Goal: Transaction & Acquisition: Book appointment/travel/reservation

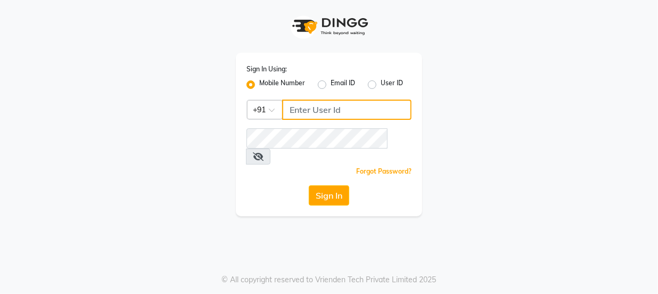
click at [352, 109] on input "Username" at bounding box center [346, 110] width 129 height 20
type input "9814244552"
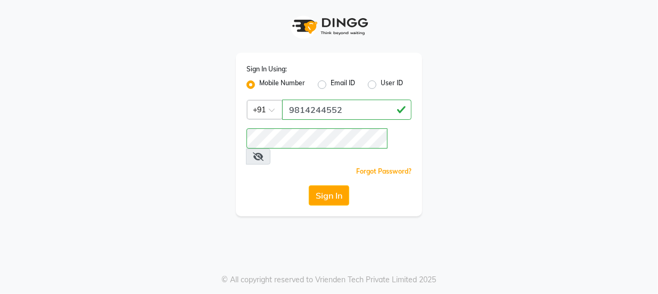
click at [331, 185] on button "Sign In" at bounding box center [329, 195] width 40 height 20
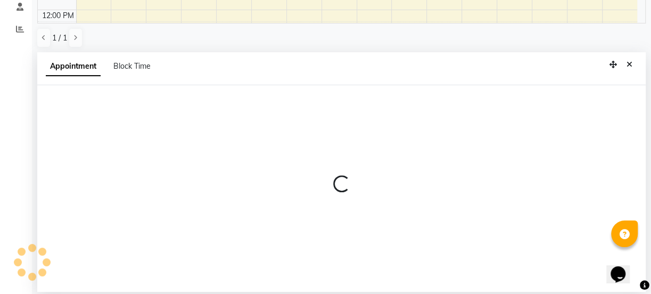
scroll to position [207, 0]
select select "67276"
select select "660"
select select "tentative"
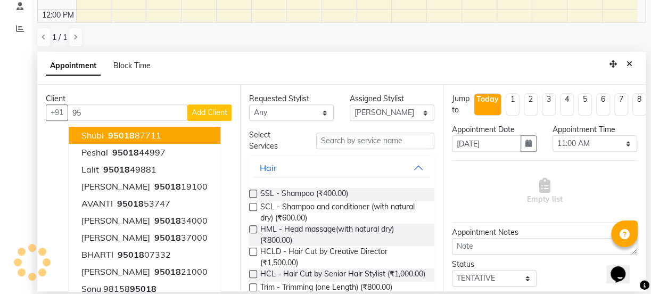
type input "9"
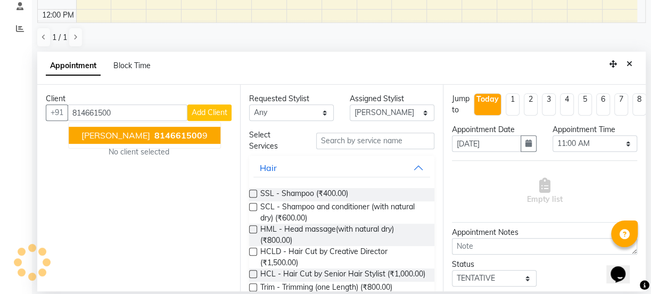
click at [154, 139] on span "814661500" at bounding box center [178, 135] width 48 height 11
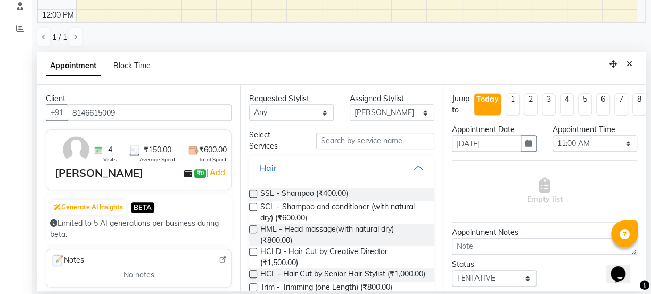
type input "8146615009"
click at [363, 139] on input "text" at bounding box center [375, 141] width 118 height 17
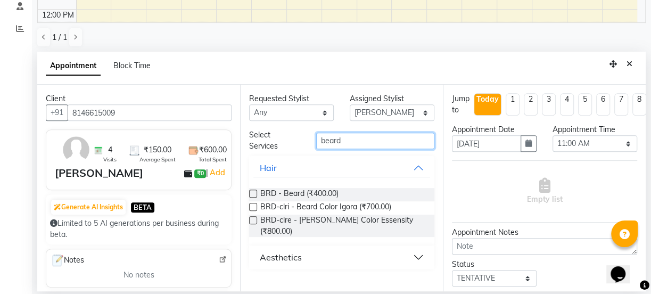
type input "beard"
click at [251, 194] on label at bounding box center [253, 194] width 8 height 8
click at [251, 194] on input "checkbox" at bounding box center [252, 194] width 7 height 7
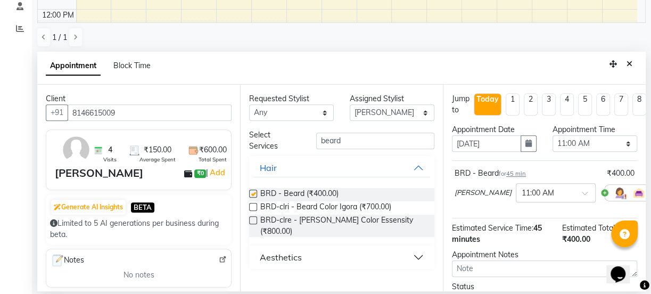
checkbox input "false"
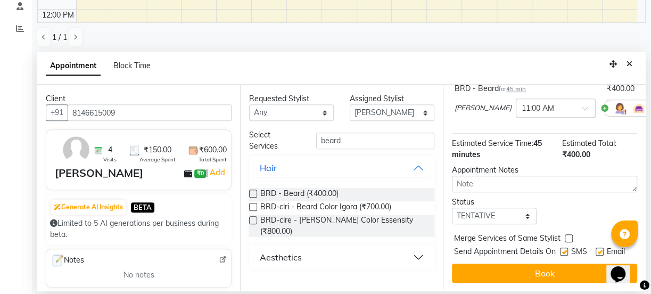
scroll to position [102, 0]
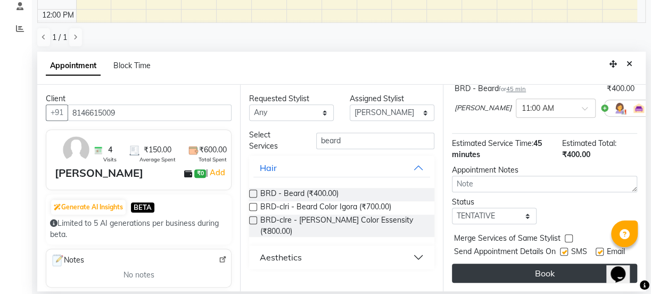
click at [518, 264] on button "Book" at bounding box center [544, 273] width 185 height 19
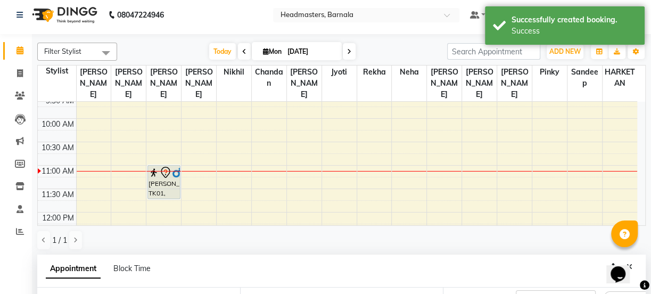
scroll to position [0, 0]
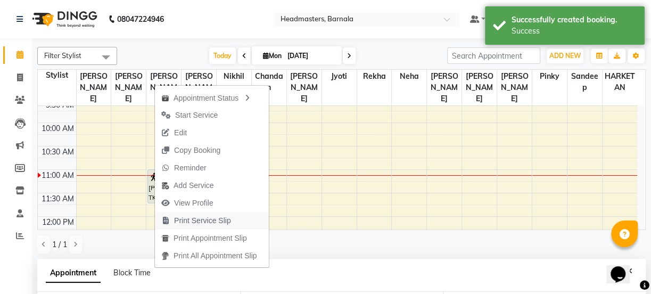
click at [222, 223] on span "Print Service Slip" at bounding box center [202, 220] width 57 height 11
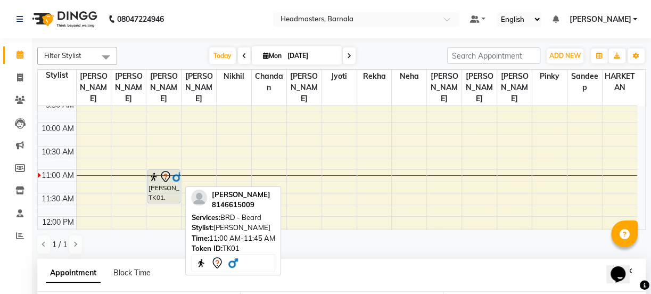
click at [161, 170] on icon at bounding box center [165, 176] width 13 height 13
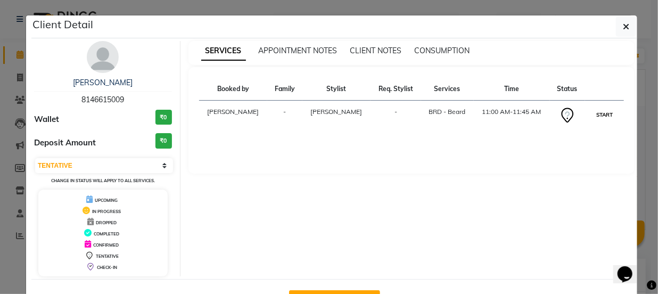
click at [602, 115] on button "START" at bounding box center [605, 114] width 22 height 13
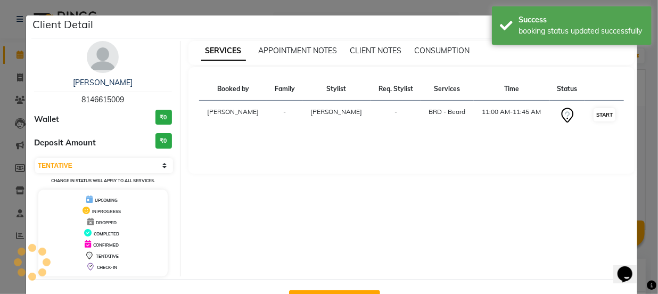
select select "1"
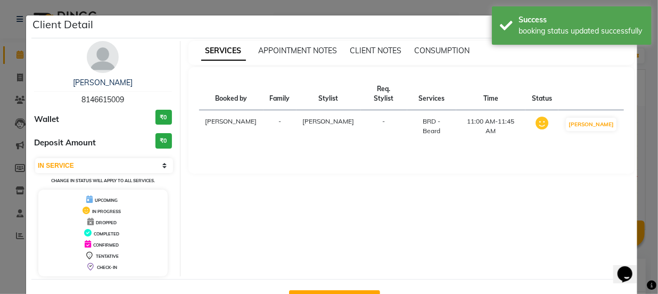
click at [436, 9] on ngb-modal-window "Client Detail [PERSON_NAME] 8146615009 Wallet ₹0 Deposit Amount ₹0 Select IN SE…" at bounding box center [329, 147] width 658 height 294
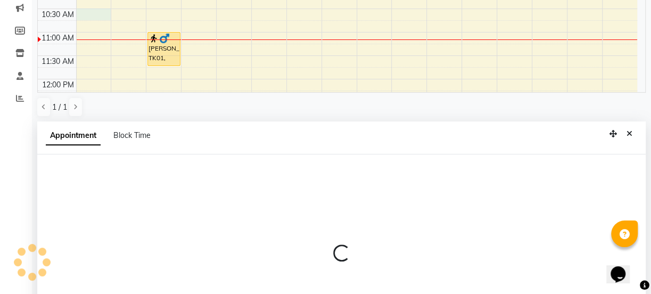
select select "67274"
select select "tentative"
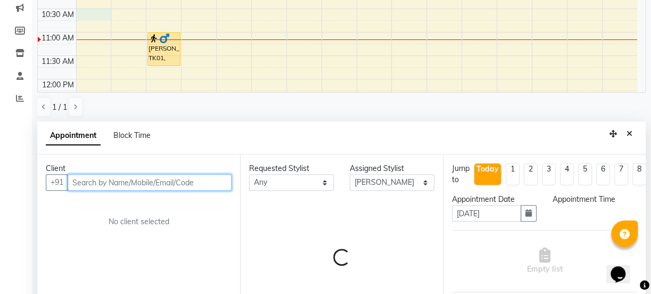
select select "630"
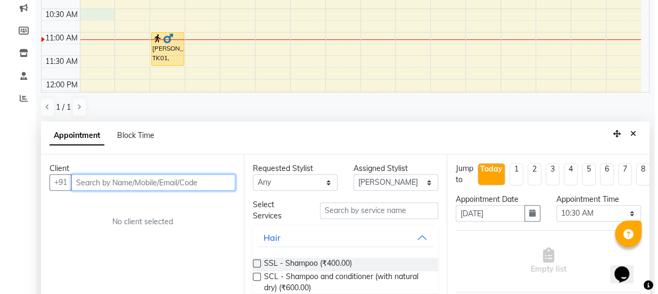
scroll to position [207, 0]
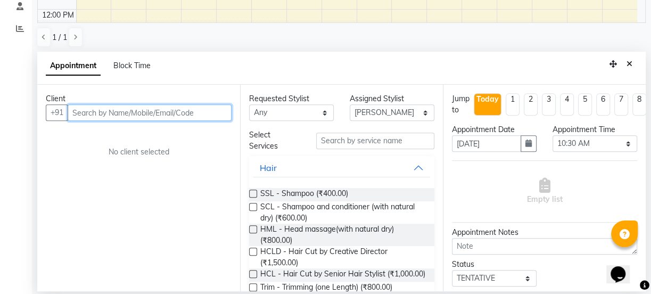
click at [127, 111] on input "text" at bounding box center [150, 112] width 164 height 17
type input "9988008403"
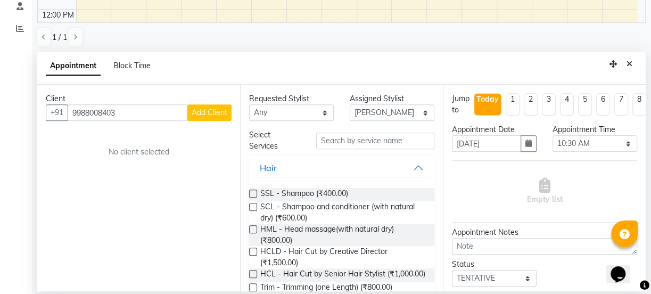
click at [213, 111] on span "Add Client" at bounding box center [210, 113] width 36 height 10
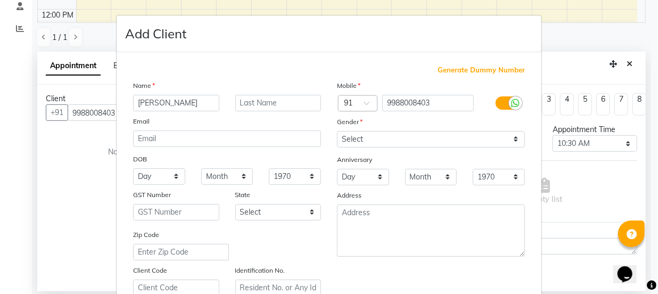
type input "[PERSON_NAME]"
click at [271, 104] on input "text" at bounding box center [278, 103] width 86 height 17
type input "singh"
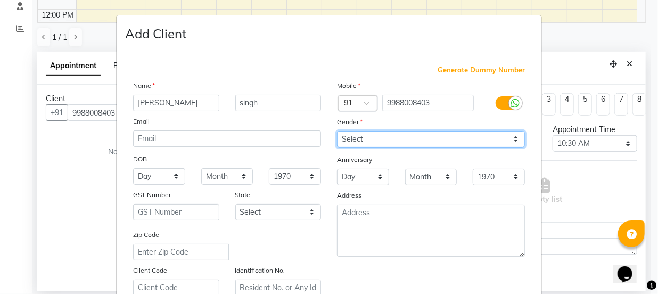
click at [396, 136] on select "Select [DEMOGRAPHIC_DATA] [DEMOGRAPHIC_DATA] Other Prefer Not To Say" at bounding box center [431, 139] width 188 height 17
select select "[DEMOGRAPHIC_DATA]"
click at [337, 131] on select "Select [DEMOGRAPHIC_DATA] [DEMOGRAPHIC_DATA] Other Prefer Not To Say" at bounding box center [431, 139] width 188 height 17
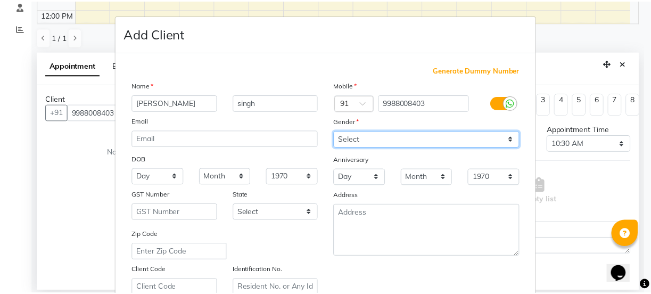
scroll to position [201, 0]
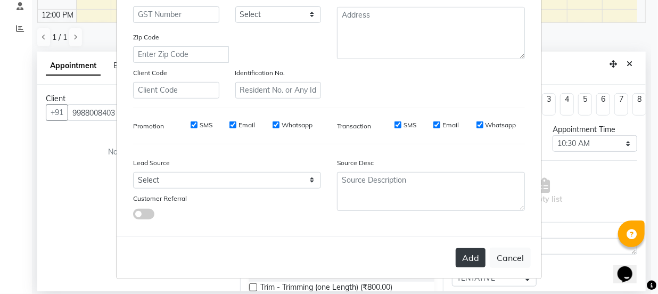
click at [466, 252] on button "Add" at bounding box center [471, 257] width 30 height 19
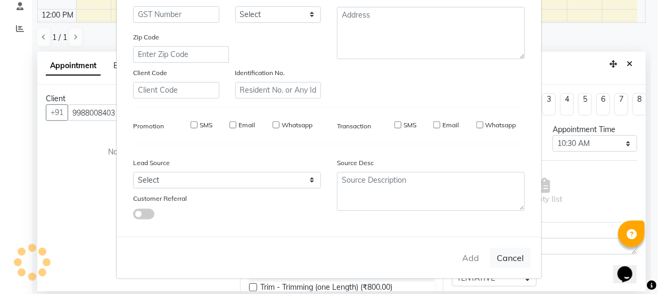
select select
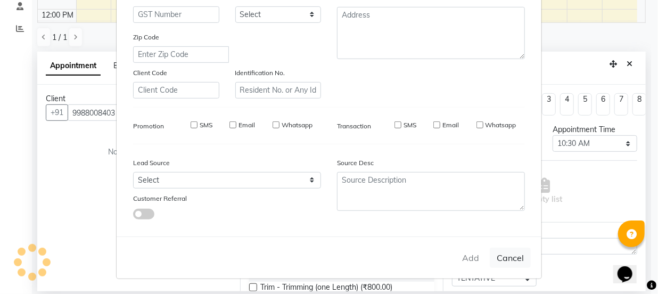
select select
checkbox input "false"
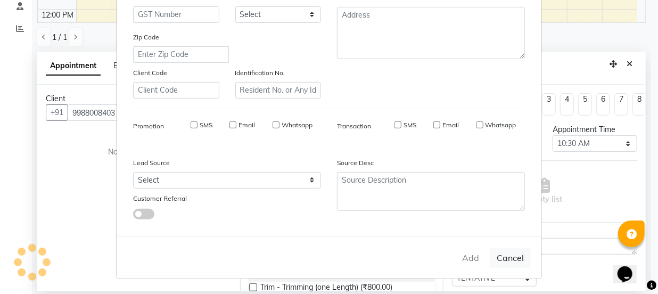
checkbox input "false"
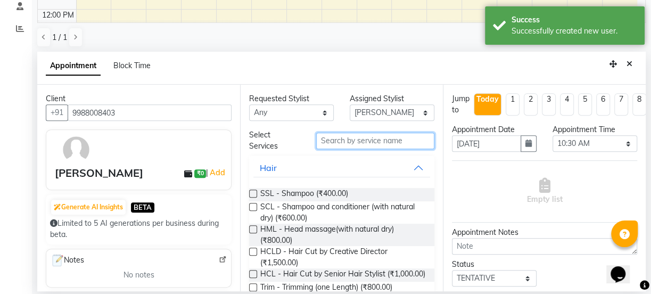
click at [372, 141] on input "text" at bounding box center [375, 141] width 118 height 17
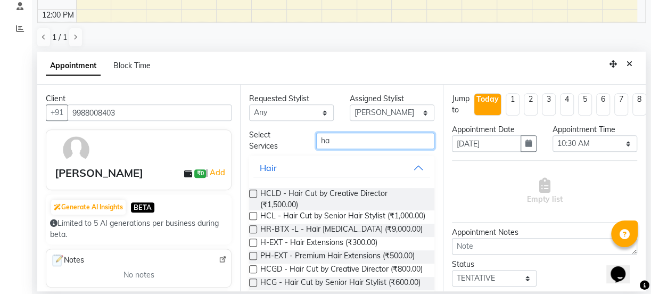
type input "h"
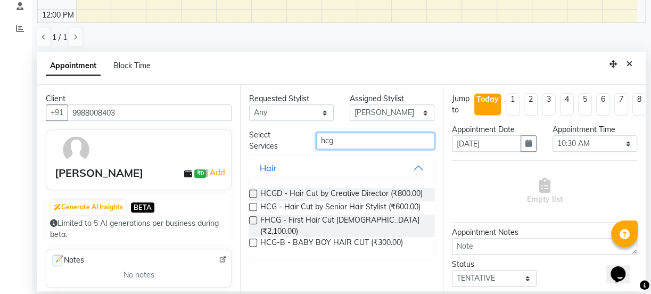
type input "hcg"
click at [251, 207] on label at bounding box center [253, 207] width 8 height 8
click at [251, 207] on input "checkbox" at bounding box center [252, 208] width 7 height 7
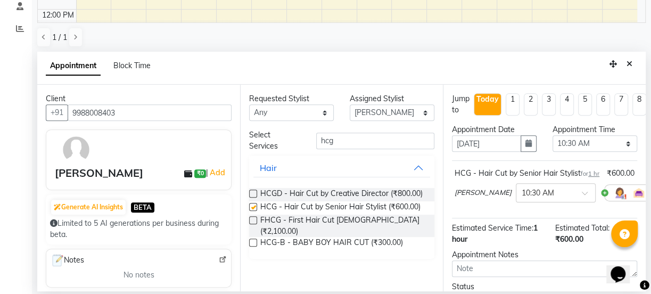
checkbox input "false"
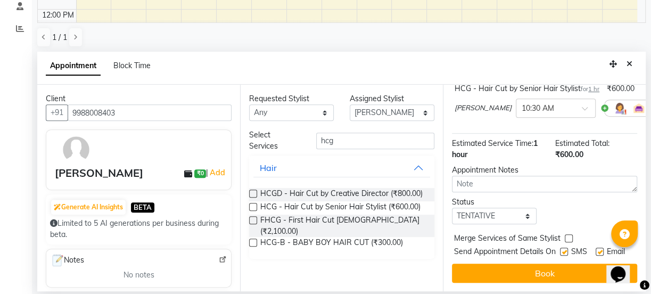
scroll to position [112, 0]
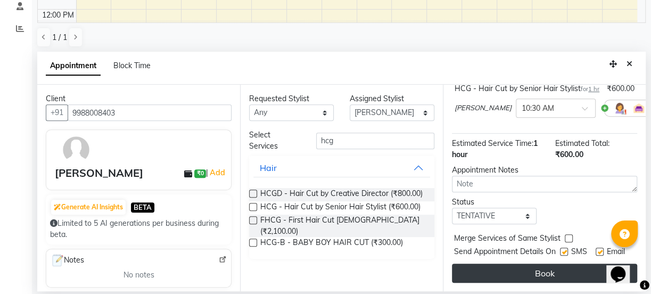
click at [527, 264] on button "Book" at bounding box center [544, 273] width 185 height 19
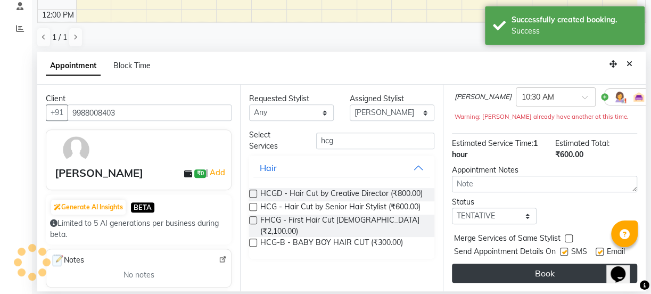
scroll to position [0, 0]
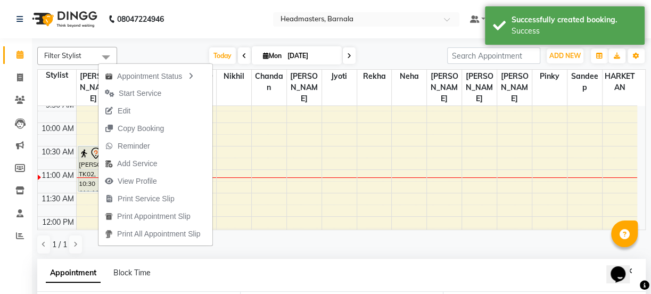
click at [166, 199] on span "Print Service Slip" at bounding box center [146, 198] width 57 height 11
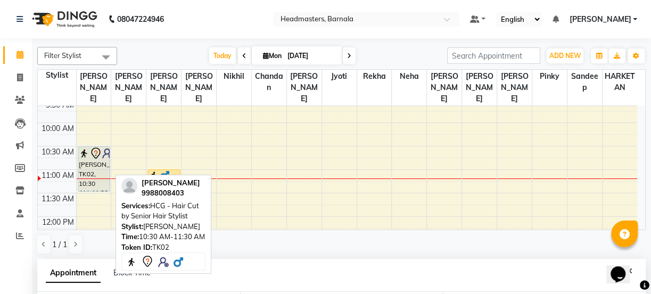
click at [107, 148] on img at bounding box center [107, 153] width 11 height 11
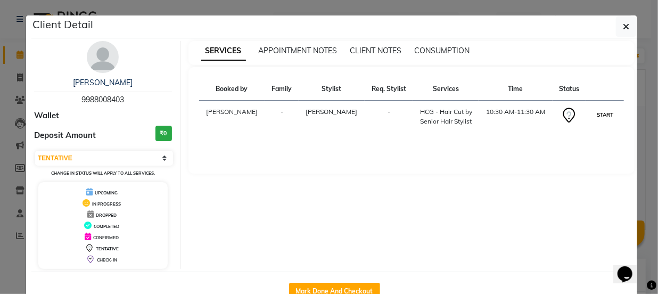
click at [596, 115] on button "START" at bounding box center [605, 114] width 22 height 13
select select "1"
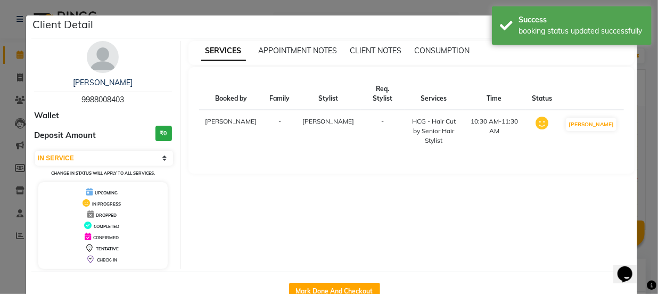
click at [462, 3] on ngb-modal-window "Client Detail [PERSON_NAME] 9988008403 Wallet Deposit Amount ₹0 Select IN SERVI…" at bounding box center [329, 147] width 658 height 294
